Goal: Find specific page/section: Find specific page/section

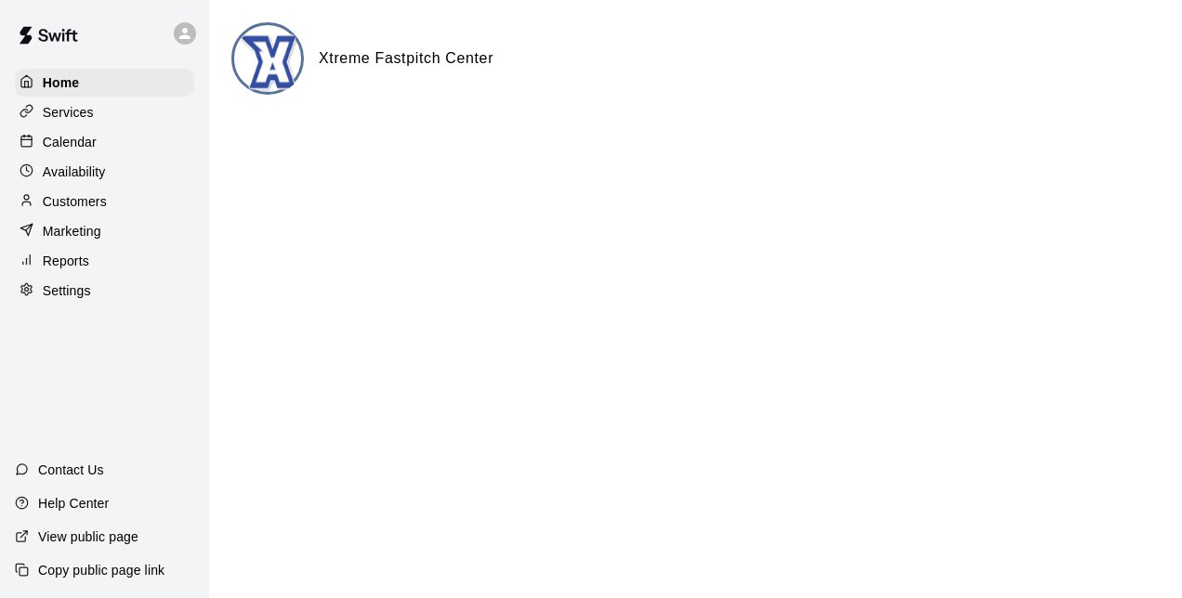
click at [77, 241] on p "Marketing" at bounding box center [72, 231] width 59 height 19
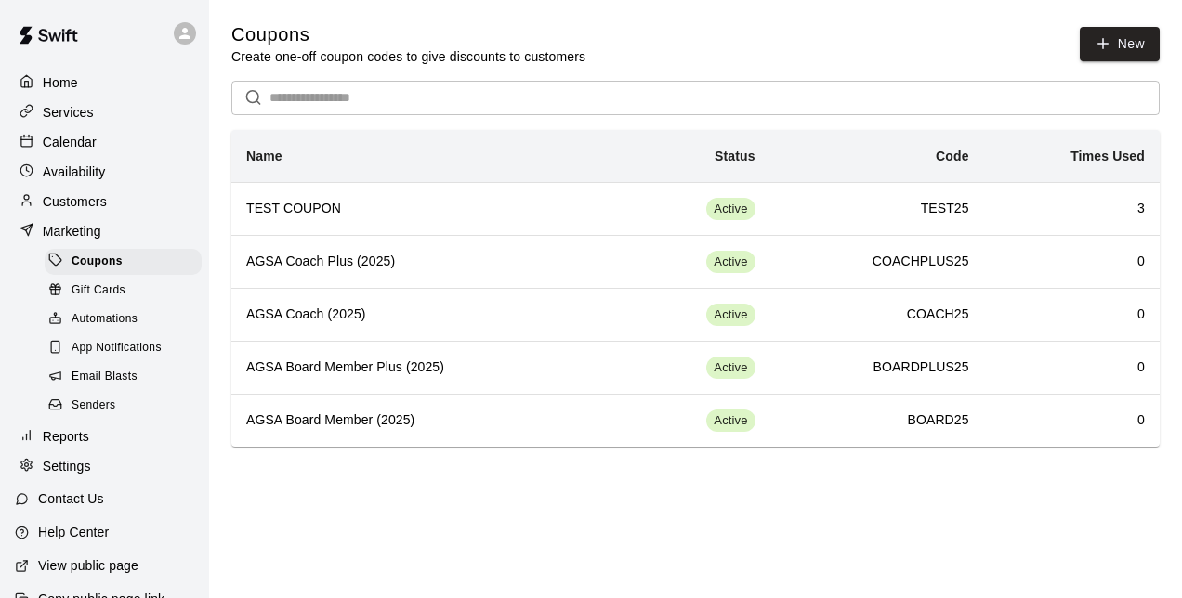
click at [72, 111] on p "Services" at bounding box center [68, 112] width 51 height 19
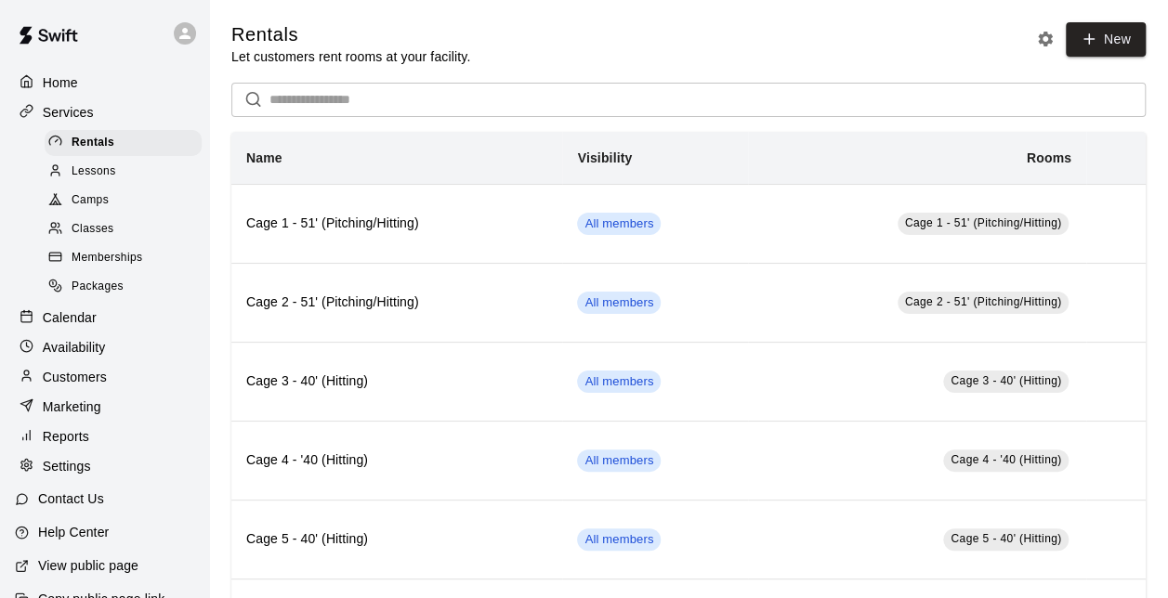
click at [65, 414] on p "Marketing" at bounding box center [72, 407] width 59 height 19
